Goal: Information Seeking & Learning: Check status

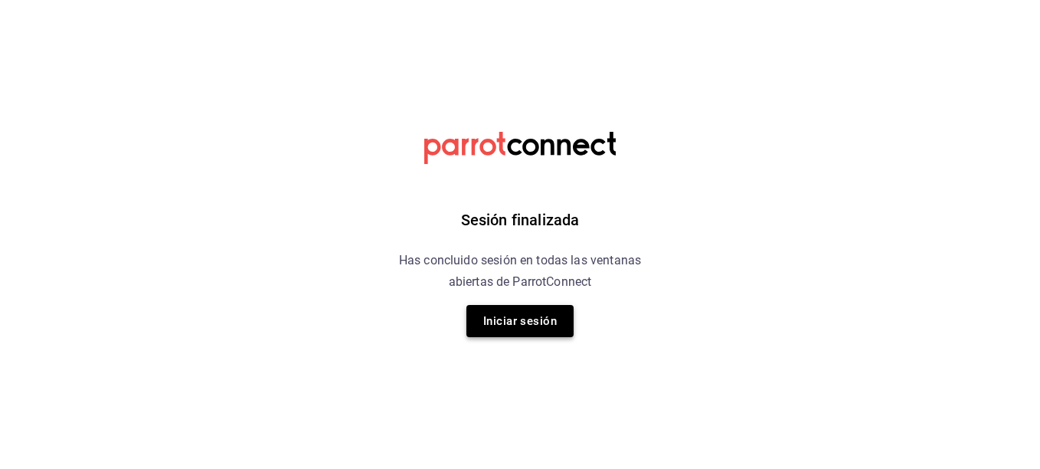
click at [510, 315] on button "Iniciar sesión" at bounding box center [519, 321] width 107 height 32
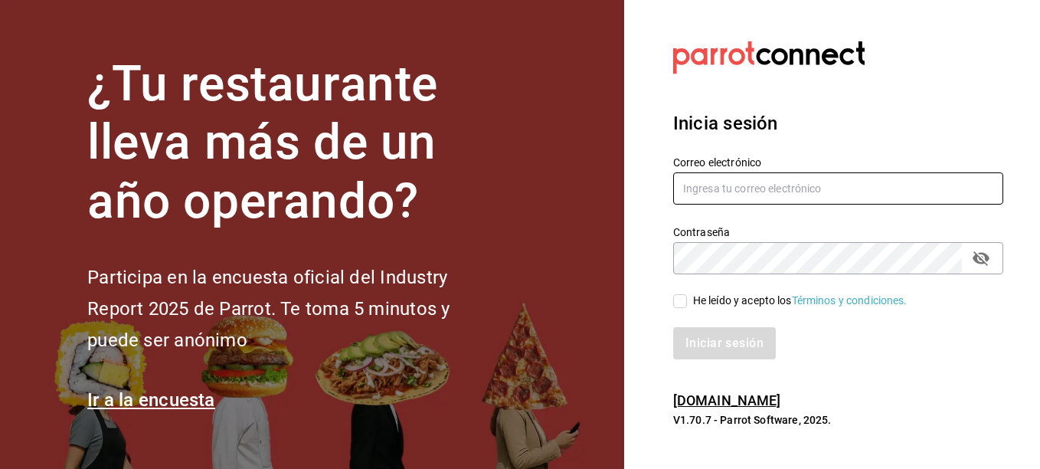
type input "bebasepulveda@hotmail.com"
click at [679, 303] on input "He leído y acepto los Términos y condiciones." at bounding box center [680, 301] width 14 height 14
checkbox input "true"
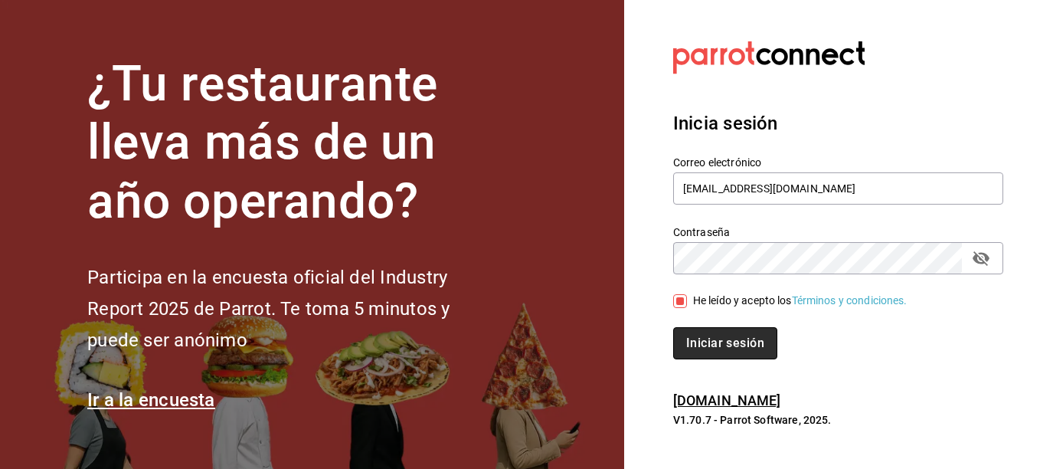
click at [728, 344] on button "Iniciar sesión" at bounding box center [725, 343] width 104 height 32
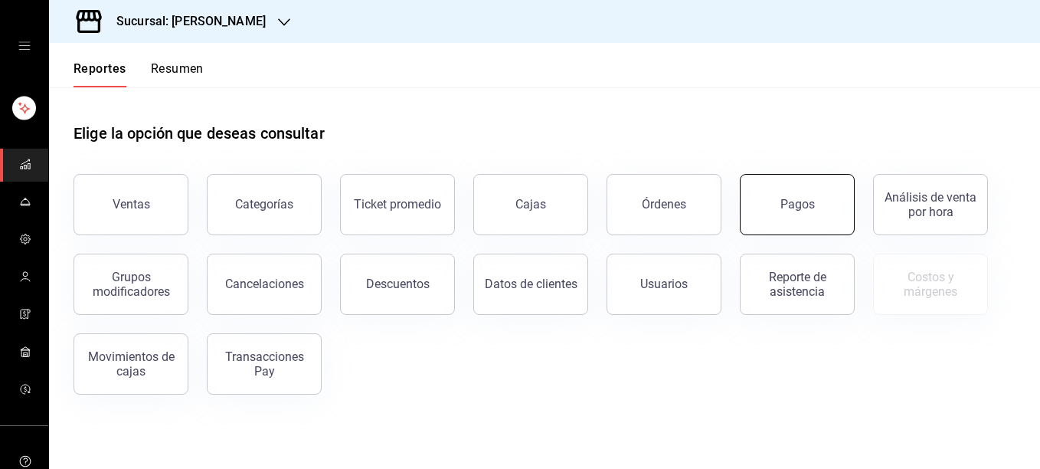
click at [823, 203] on button "Pagos" at bounding box center [797, 204] width 115 height 61
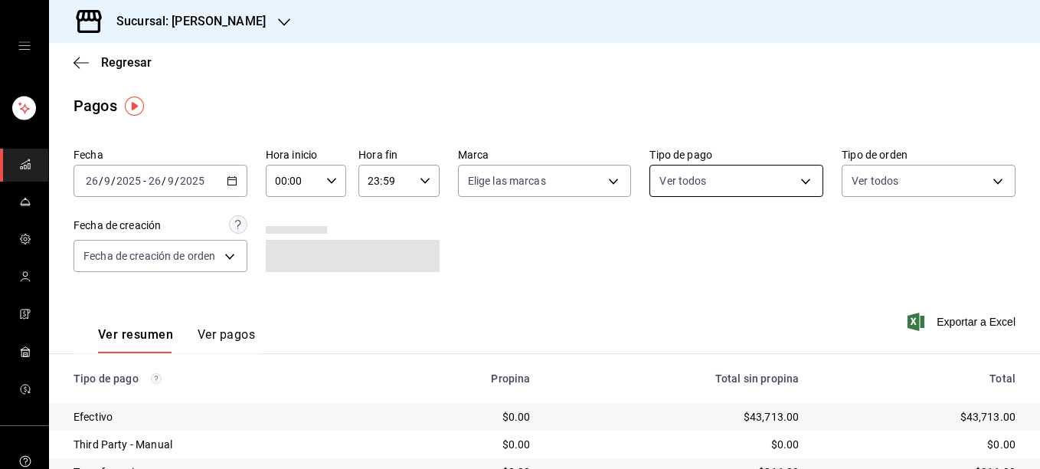
click at [716, 175] on body "Sucursal: Rosa Nautica Regresar Pagos Fecha 2025-09-26 26 / 9 / 2025 - 2025-09-…" at bounding box center [520, 234] width 1040 height 469
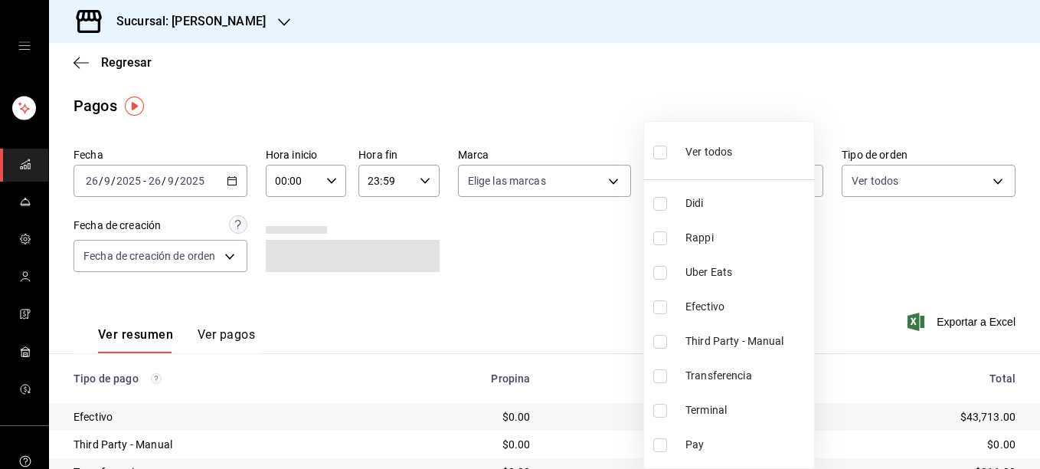
click at [663, 418] on li "Terminal" at bounding box center [729, 410] width 170 height 34
type input "ce48f031-3122-4296-b74d-da47a0a111b2"
checkbox input "true"
click at [597, 184] on div at bounding box center [520, 234] width 1040 height 469
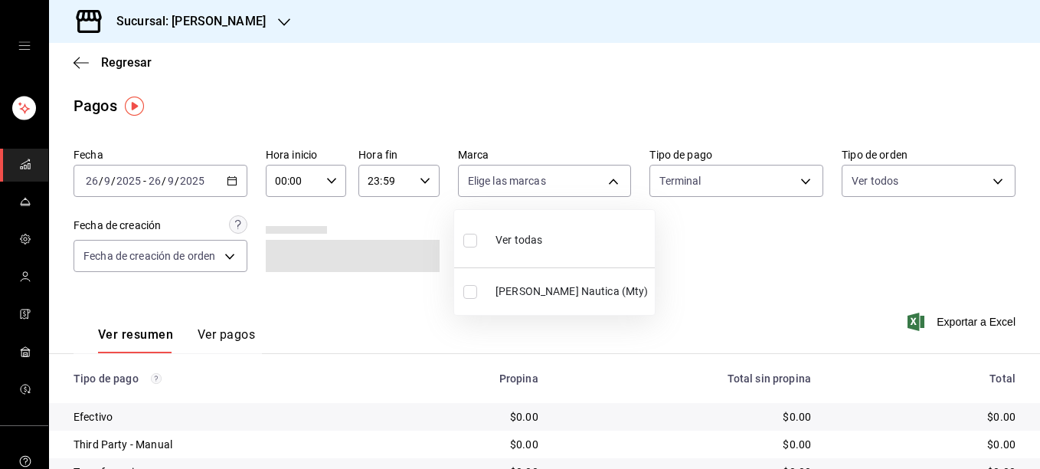
click at [597, 184] on body "Sucursal: Rosa Nautica Regresar Pagos Fecha 2025-09-26 26 / 9 / 2025 - 2025-09-…" at bounding box center [520, 234] width 1040 height 469
click at [470, 289] on input "checkbox" at bounding box center [470, 292] width 14 height 14
checkbox input "true"
type input "e6600c40-0213-48d4-9f06-7294223b882d"
checkbox input "true"
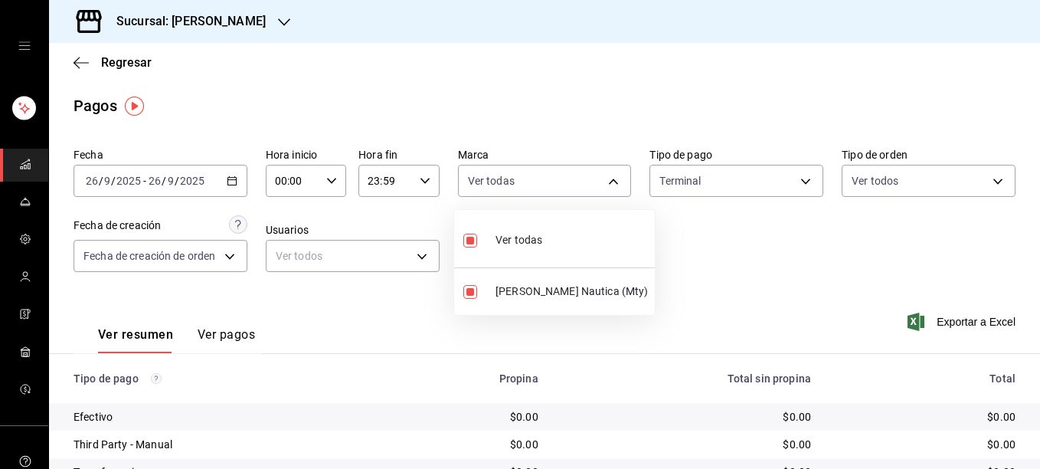
drag, startPoint x: 1038, startPoint y: 132, endPoint x: 1039, endPoint y: 214, distance: 81.2
click at [1039, 214] on html "Sucursal: Rosa Nautica Regresar Pagos Fecha 2025-09-26 26 / 9 / 2025 - 2025-09-…" at bounding box center [520, 234] width 1040 height 469
drag, startPoint x: 1032, startPoint y: 182, endPoint x: 1032, endPoint y: 265, distance: 82.7
click at [1032, 265] on div at bounding box center [520, 234] width 1040 height 469
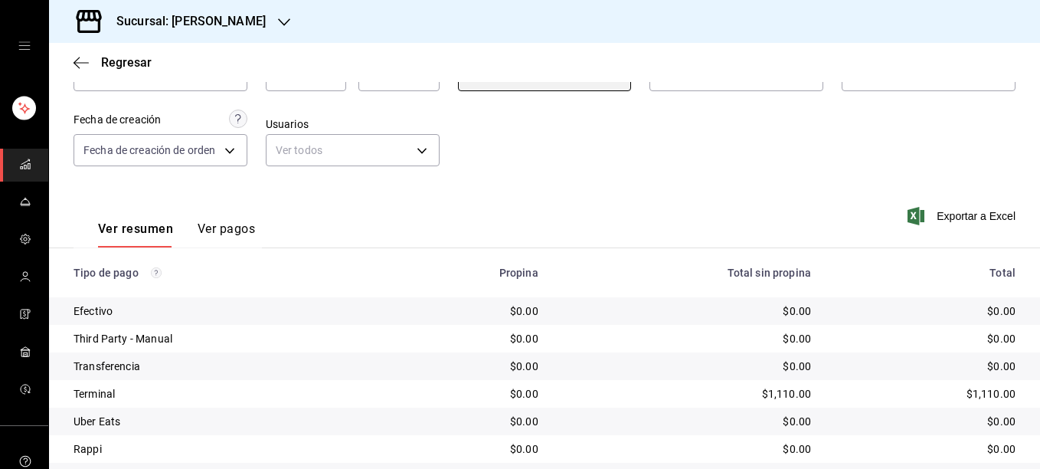
scroll to position [133, 0]
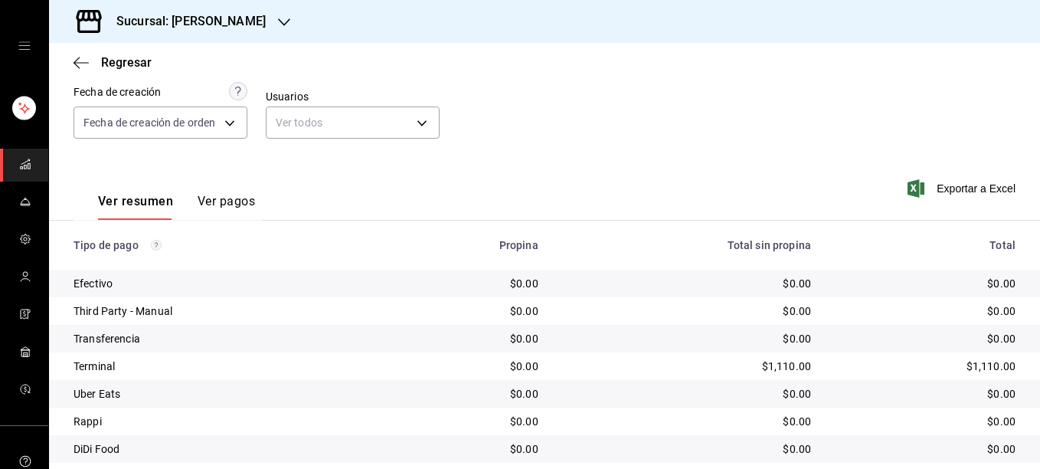
click at [209, 198] on button "Ver pagos" at bounding box center [226, 207] width 57 height 26
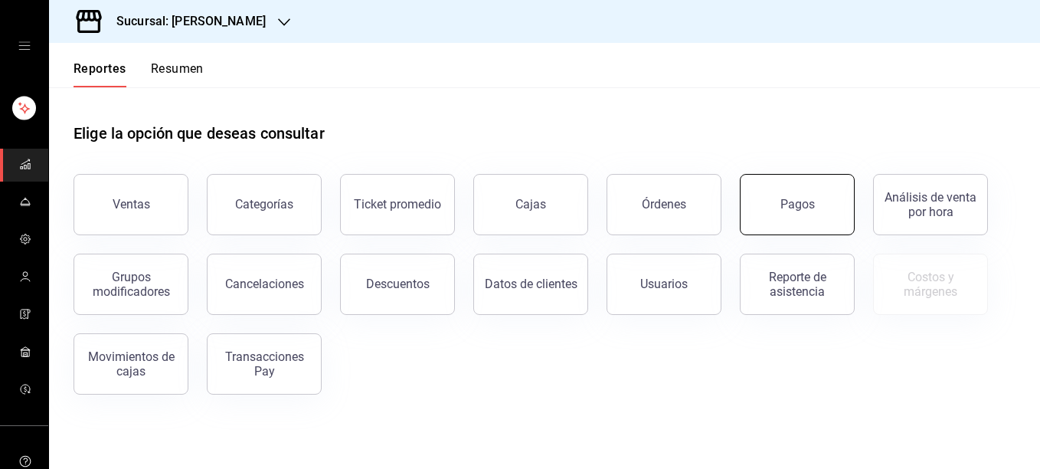
click at [798, 208] on div "Pagos" at bounding box center [797, 204] width 34 height 15
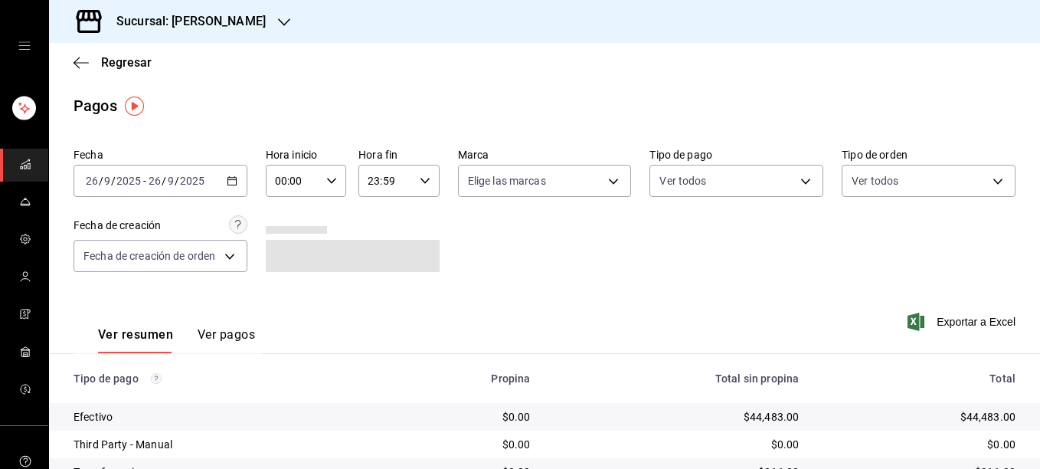
click at [240, 175] on div "[DATE] [DATE] - [DATE] [DATE]" at bounding box center [161, 181] width 174 height 32
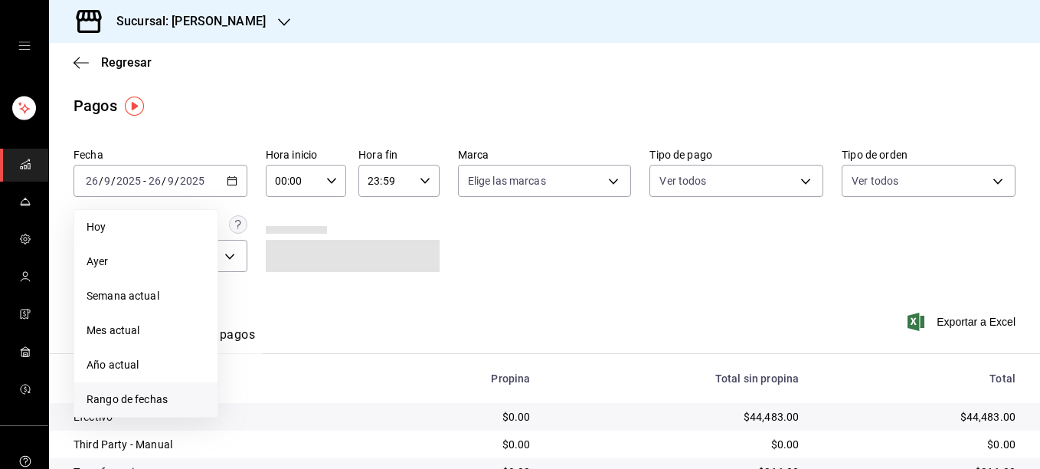
click at [140, 397] on span "Rango de fechas" at bounding box center [146, 399] width 119 height 16
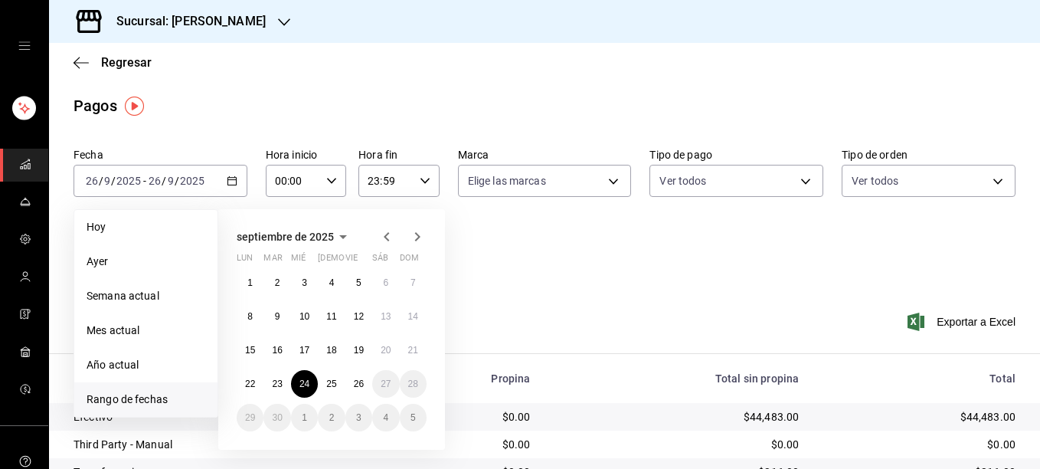
click at [308, 383] on abbr "24" at bounding box center [304, 383] width 10 height 11
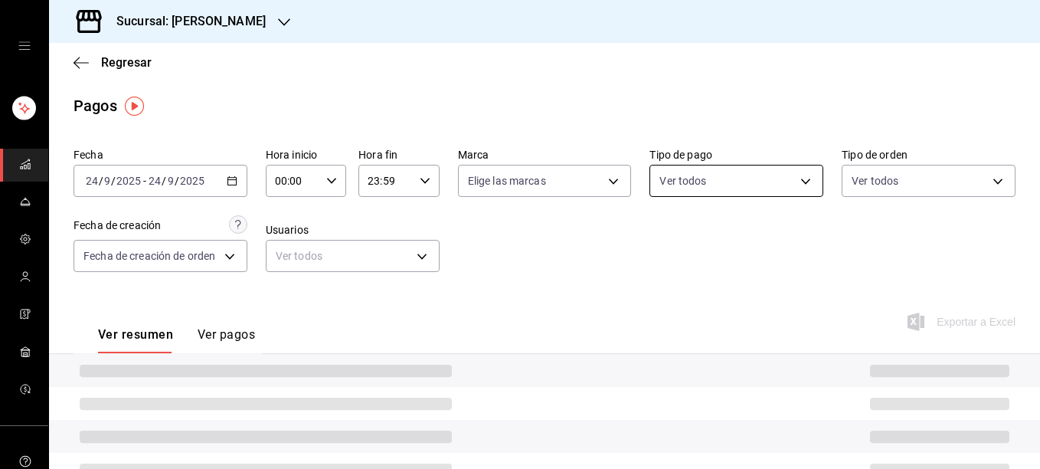
click at [714, 185] on body "Sucursal: [PERSON_NAME] Nautica Regresar Pagos Fecha [DATE] [DATE] - [DATE] [DA…" at bounding box center [520, 234] width 1040 height 469
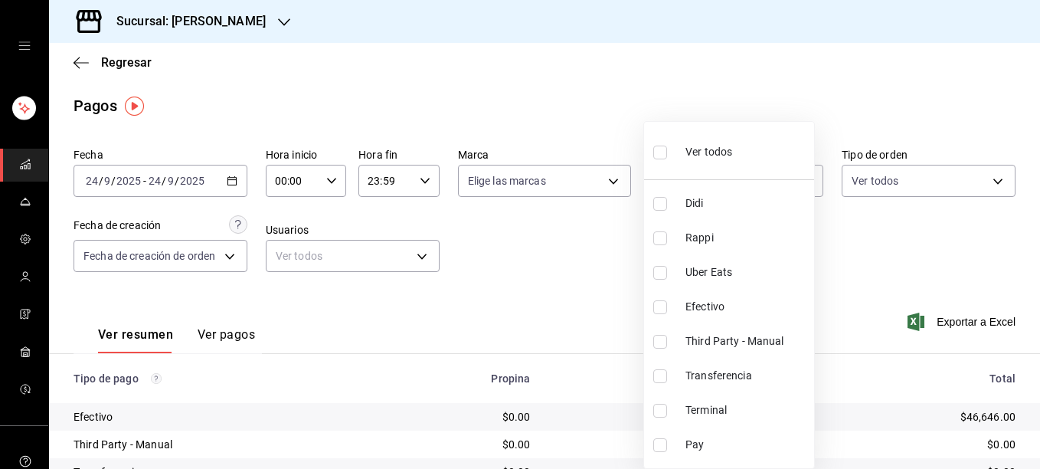
click at [659, 452] on li "Pay" at bounding box center [729, 444] width 170 height 34
type input "ed2faed8-f60e-4dc6-af23-320ee1fe46d5"
checkbox input "true"
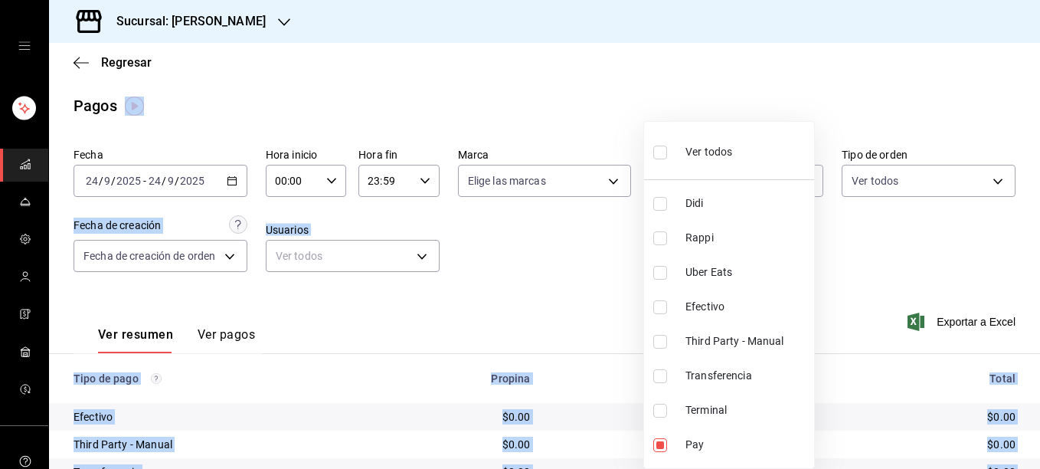
drag, startPoint x: 1039, startPoint y: 162, endPoint x: 1038, endPoint y: 311, distance: 149.3
click at [1038, 311] on div at bounding box center [520, 234] width 1040 height 469
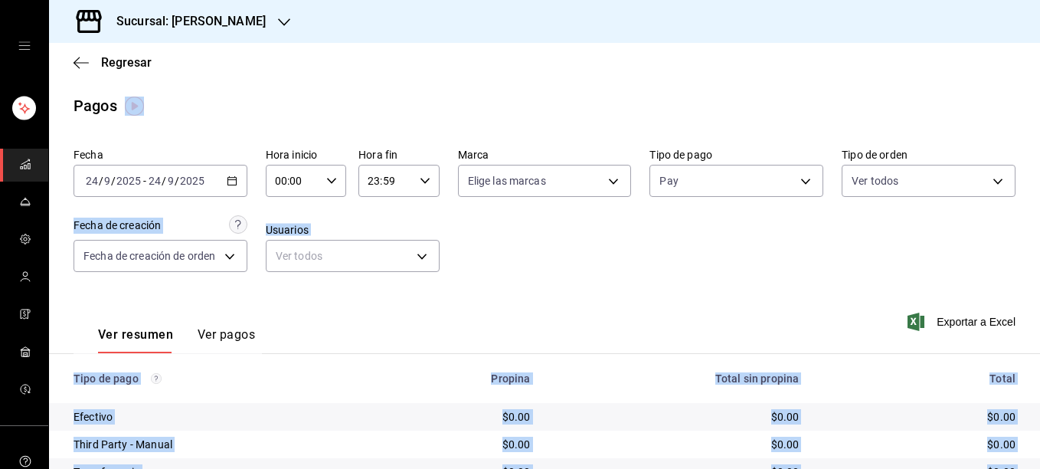
drag, startPoint x: 1038, startPoint y: 311, endPoint x: 1005, endPoint y: 288, distance: 40.2
click at [1005, 288] on div "Fecha [DATE] [DATE] - [DATE] [DATE] Hora inicio 00:00 Hora inicio Hora fin 23:5…" at bounding box center [544, 396] width 991 height 509
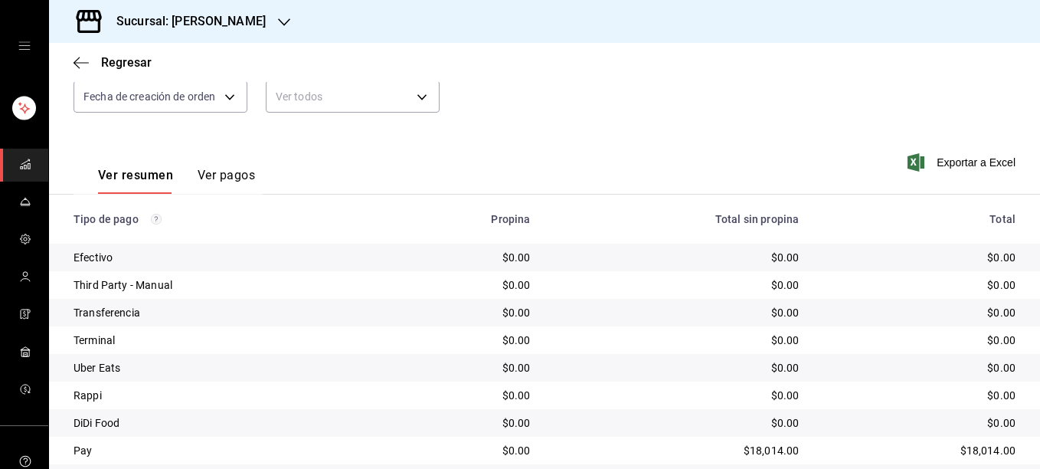
scroll to position [208, 0]
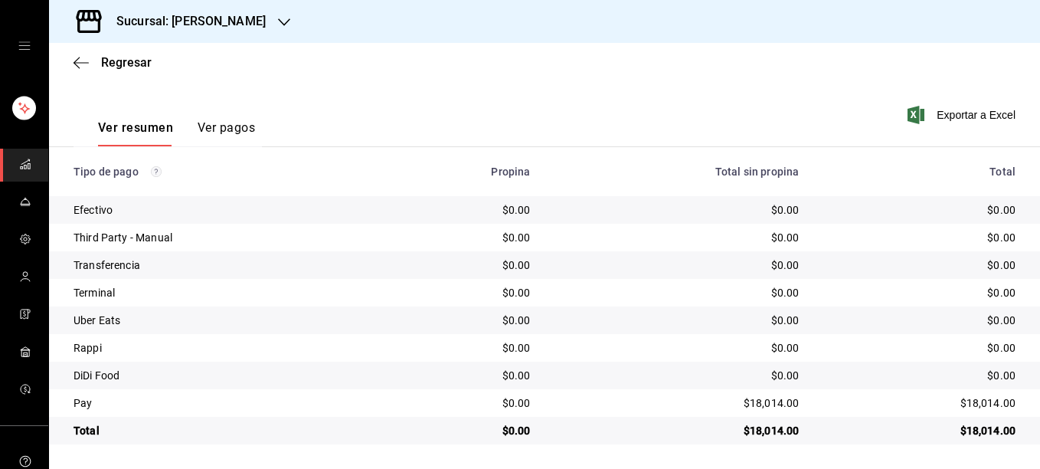
click at [206, 126] on button "Ver pagos" at bounding box center [226, 133] width 57 height 26
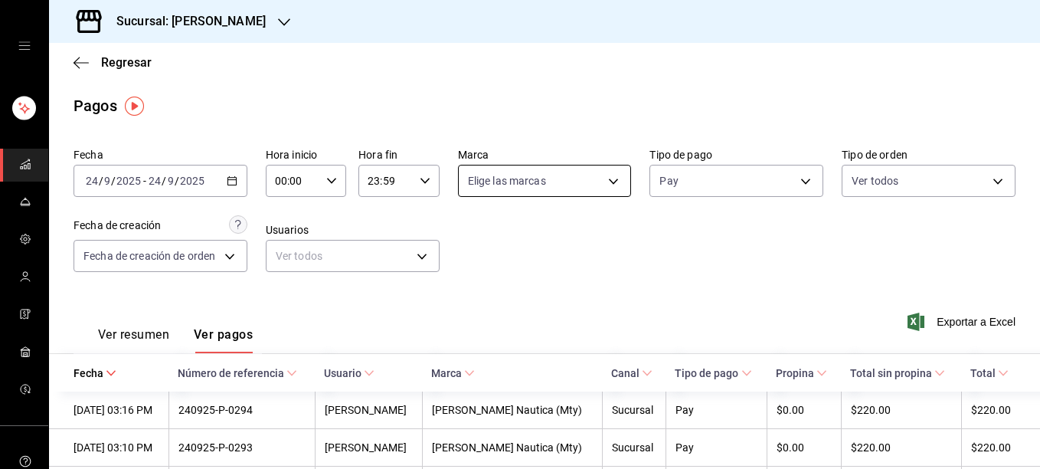
click at [480, 185] on body "Sucursal: [PERSON_NAME] Nautica Regresar Pagos Fecha [DATE] [DATE] - [DATE] [DA…" at bounding box center [520, 234] width 1040 height 469
click at [466, 293] on input "checkbox" at bounding box center [470, 292] width 14 height 14
checkbox input "true"
type input "e6600c40-0213-48d4-9f06-7294223b882d"
checkbox input "true"
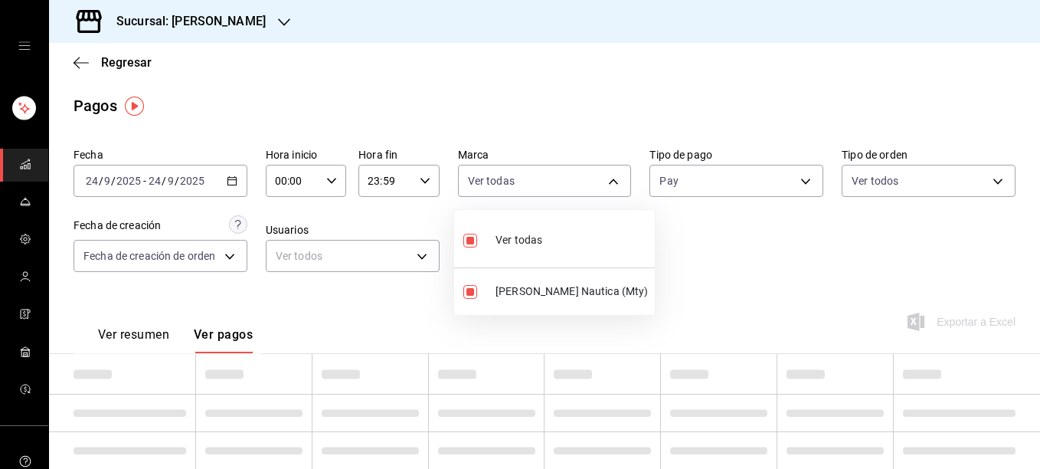
click at [688, 272] on div at bounding box center [520, 234] width 1040 height 469
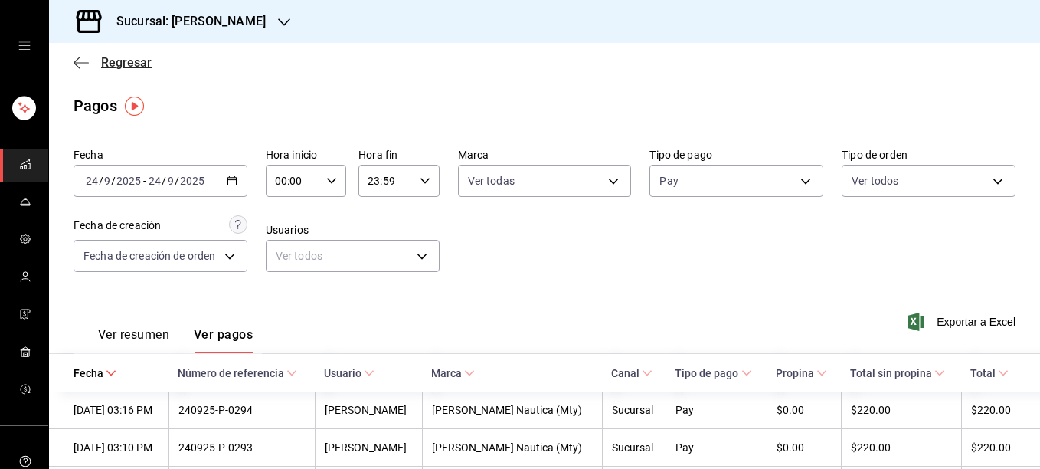
click at [78, 58] on icon "button" at bounding box center [77, 62] width 6 height 11
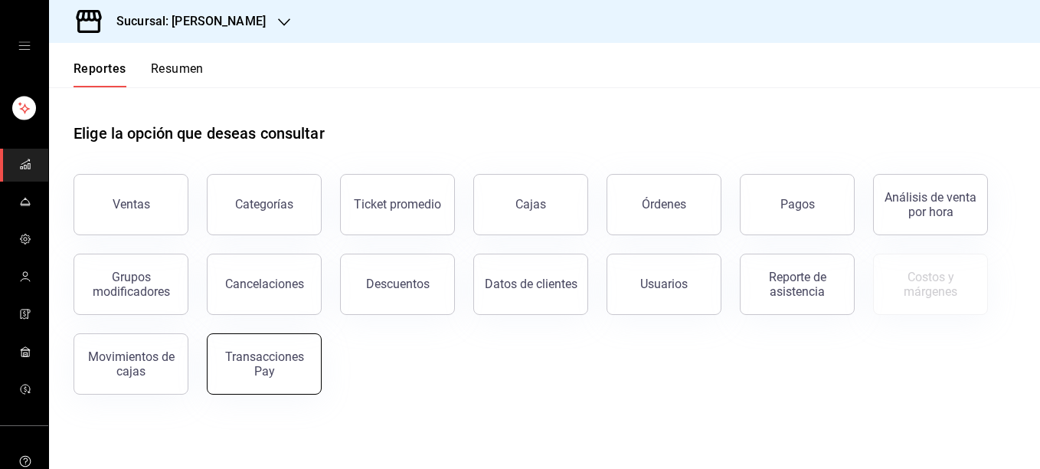
click at [272, 379] on button "Transacciones Pay" at bounding box center [264, 363] width 115 height 61
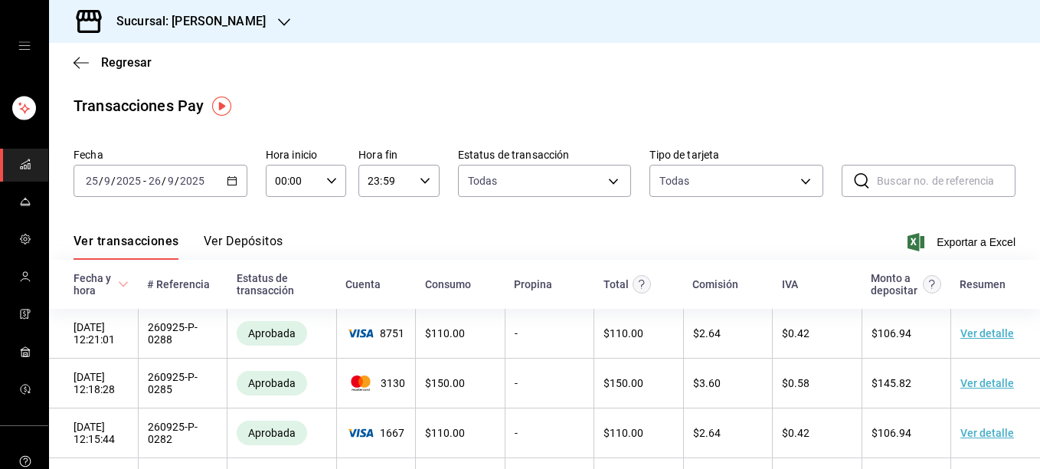
click at [230, 178] on icon "button" at bounding box center [232, 180] width 11 height 11
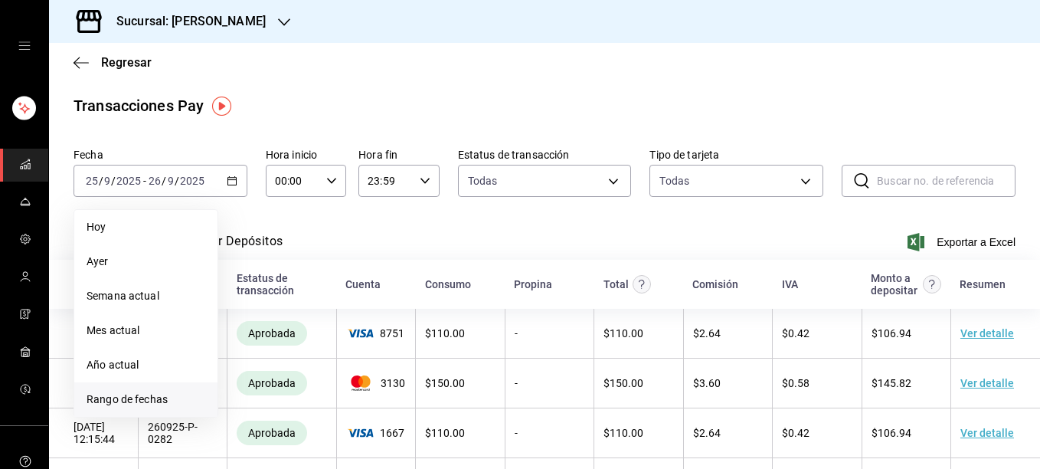
click at [119, 403] on span "Rango de fechas" at bounding box center [146, 399] width 119 height 16
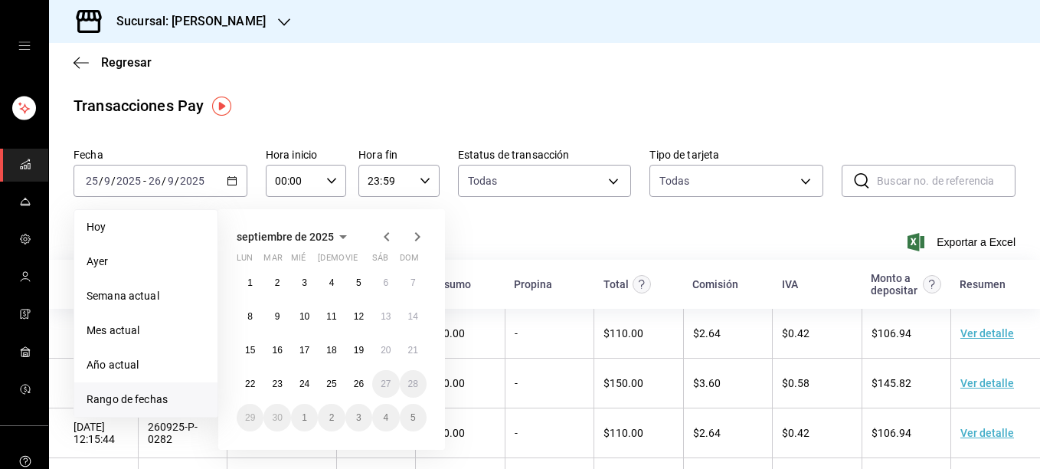
click at [290, 391] on div "1 2 3 4 5 6 7 8 9 10 11 12 13 14 15 16 17 18 19 20 21 22 23 24 25 26 27 28 29 3…" at bounding box center [332, 350] width 190 height 162
click at [305, 383] on abbr "24" at bounding box center [304, 383] width 10 height 11
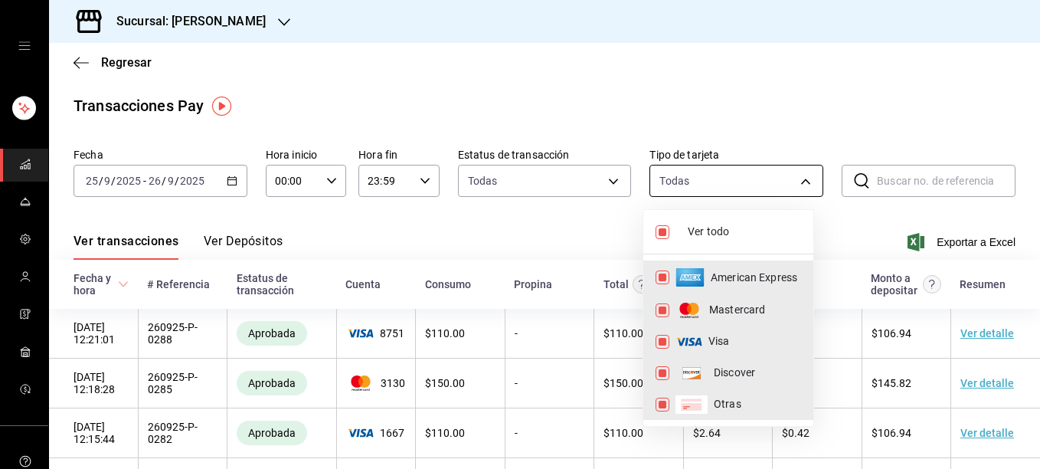
click at [785, 172] on body "Sucursal: [PERSON_NAME] Nautica Regresar Transacciones Pay Fecha [DATE] [DATE] …" at bounding box center [520, 234] width 1040 height 469
click at [659, 276] on input "checkbox" at bounding box center [663, 277] width 14 height 14
checkbox input "false"
type input "MASTERCARD,VISA,DISCOVER,UNDEFINED"
checkbox input "false"
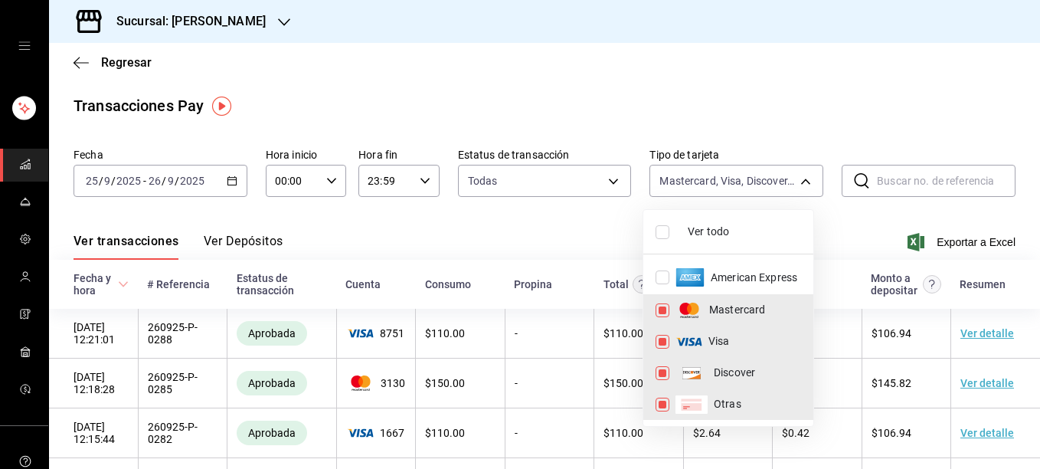
click at [662, 310] on input "checkbox" at bounding box center [663, 310] width 14 height 14
checkbox input "false"
type input "VISA,DISCOVER,UNDEFINED"
click at [662, 342] on input "checkbox" at bounding box center [663, 342] width 14 height 14
checkbox input "false"
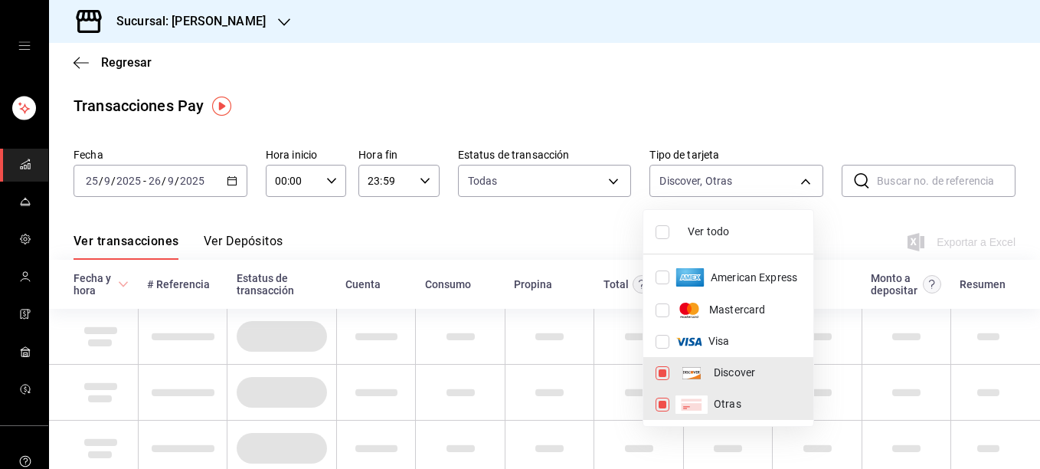
type input "DISCOVER,UNDEFINED"
click at [663, 370] on input "checkbox" at bounding box center [663, 373] width 14 height 14
checkbox input "false"
type input "UNDEFINED"
click at [662, 403] on input "checkbox" at bounding box center [663, 404] width 14 height 14
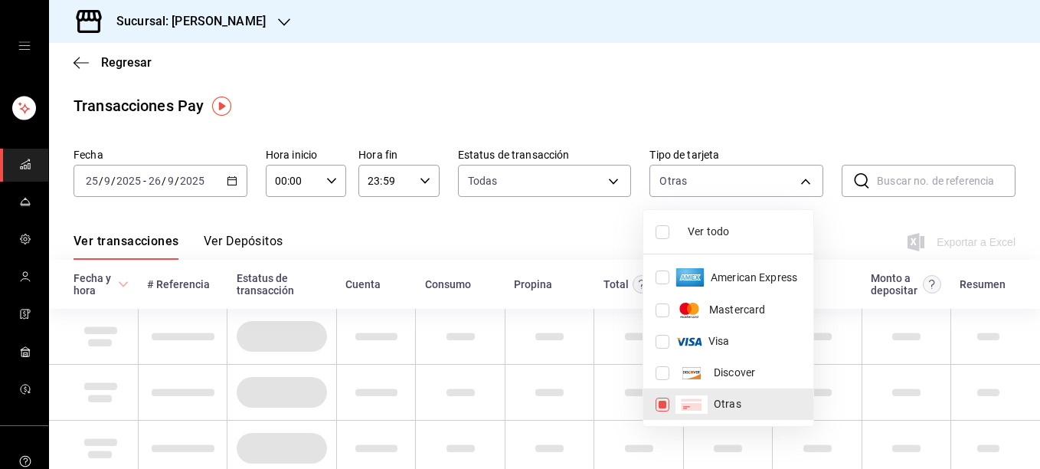
checkbox input "false"
click at [663, 275] on input "checkbox" at bounding box center [663, 277] width 14 height 14
checkbox input "true"
type input "AMERICAN_EXPRESS"
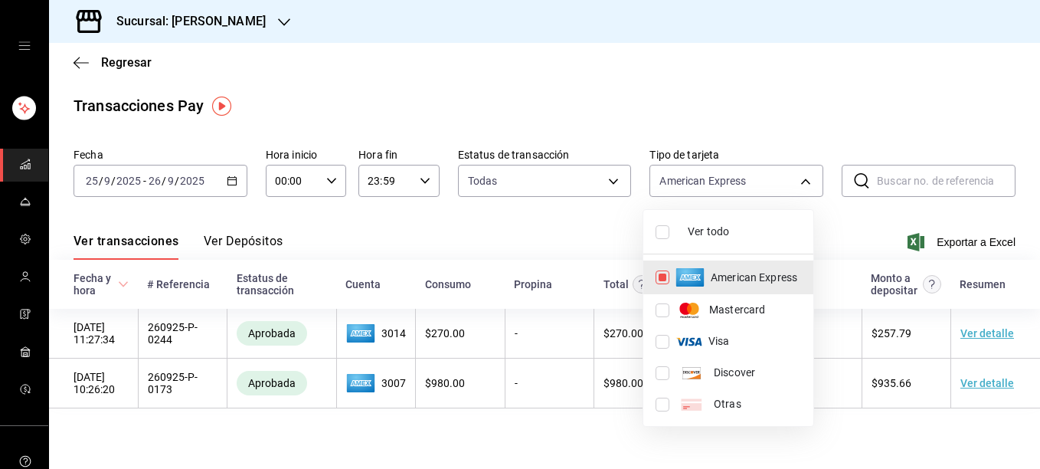
click at [969, 116] on div at bounding box center [520, 234] width 1040 height 469
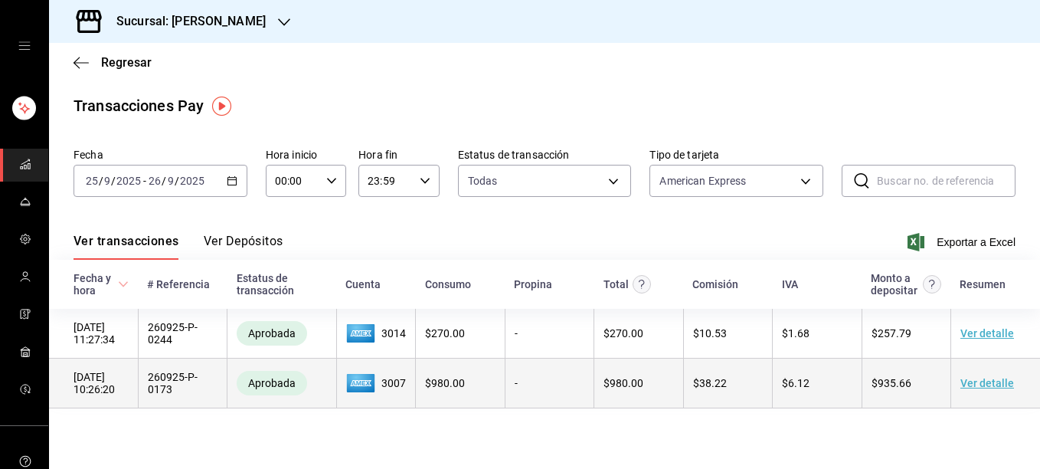
click at [991, 389] on link "Ver detalle" at bounding box center [987, 383] width 54 height 12
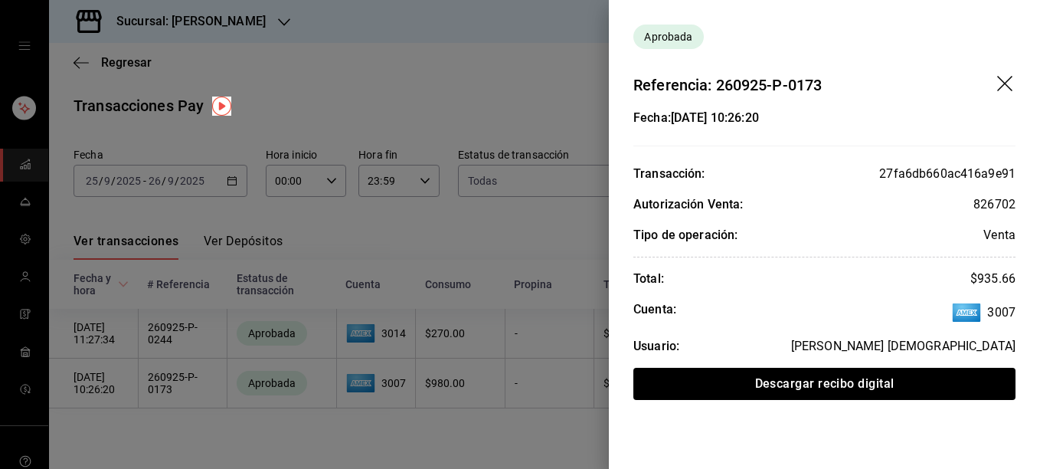
click at [455, 90] on div at bounding box center [520, 234] width 1040 height 469
